Goal: Find specific page/section: Find specific page/section

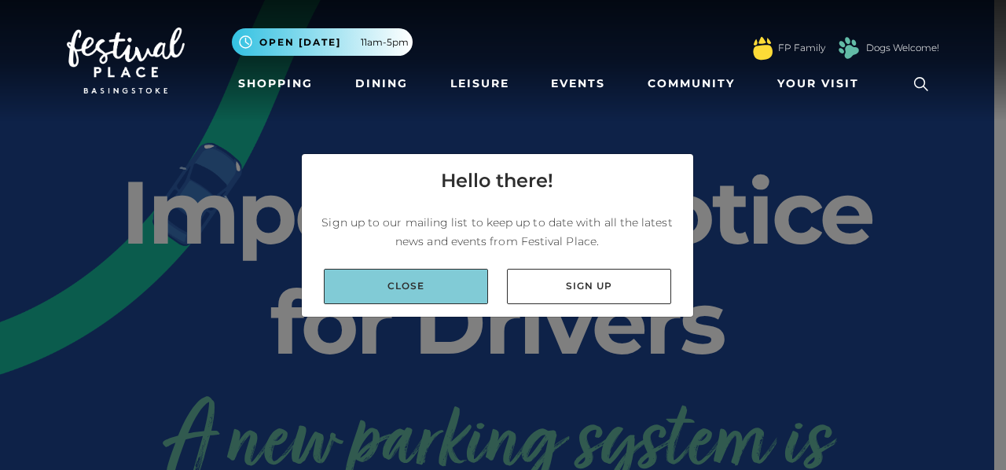
click at [401, 281] on link "Close" at bounding box center [406, 286] width 164 height 35
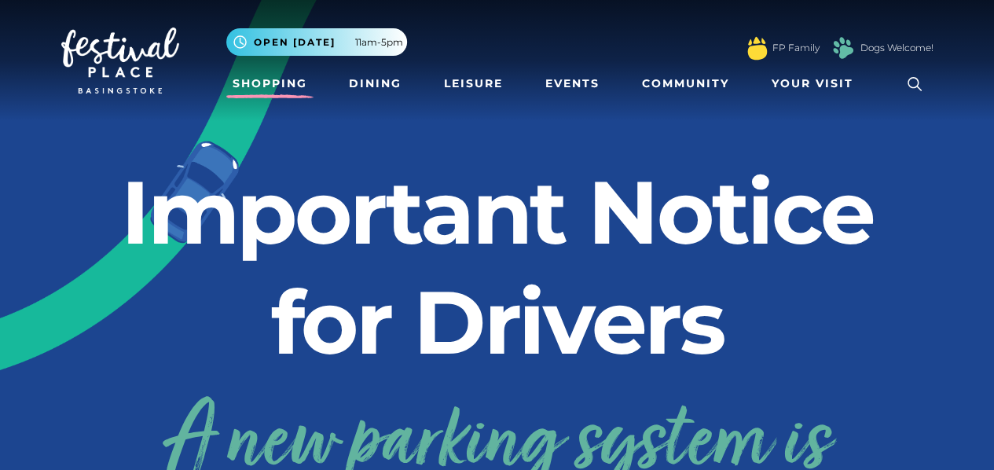
click at [270, 85] on link "Shopping" at bounding box center [269, 83] width 87 height 29
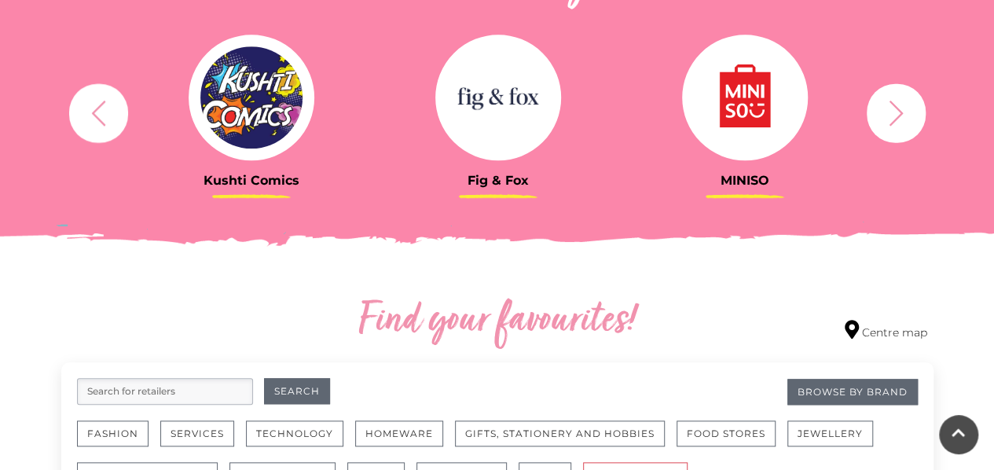
scroll to position [865, 0]
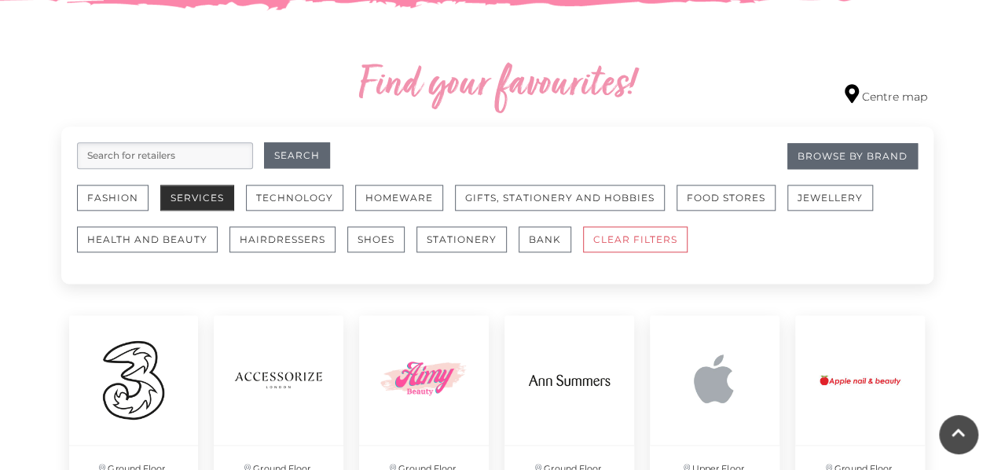
click at [185, 192] on button "Services" at bounding box center [197, 198] width 74 height 26
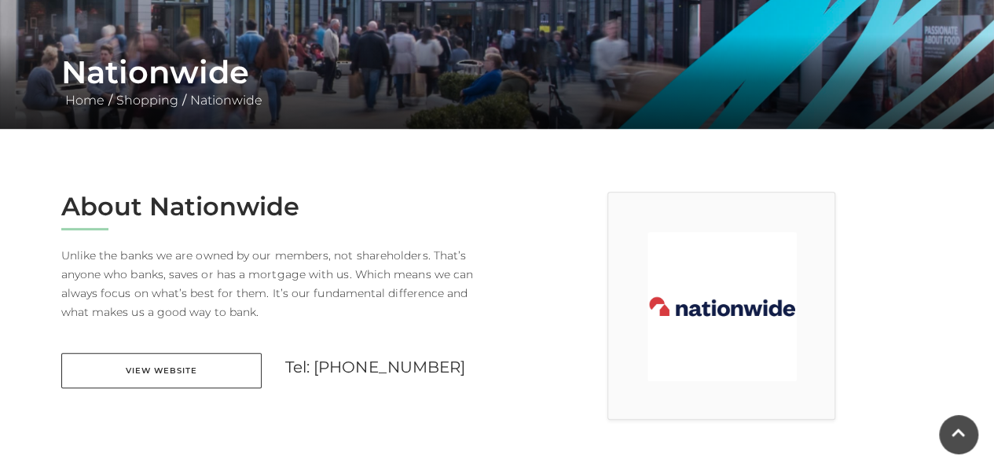
scroll to position [236, 0]
